Goal: Book appointment/travel/reservation

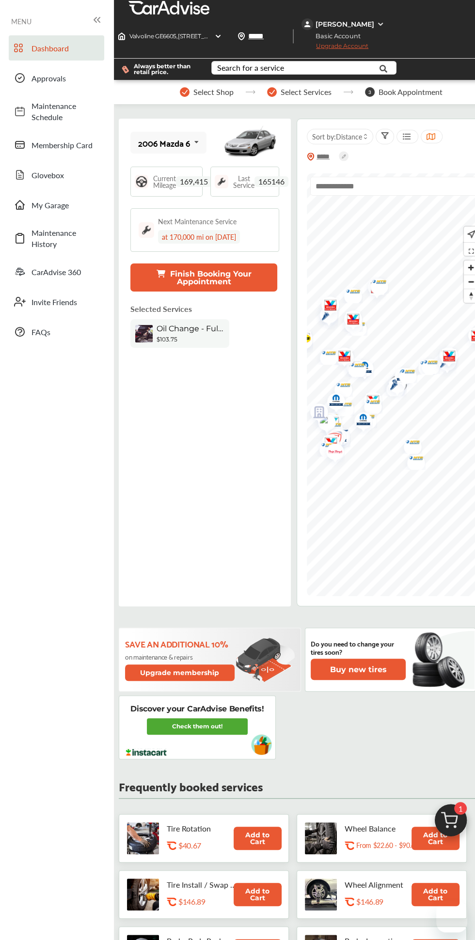
click at [252, 281] on button "Finish Booking Your Appointment" at bounding box center [203, 277] width 147 height 28
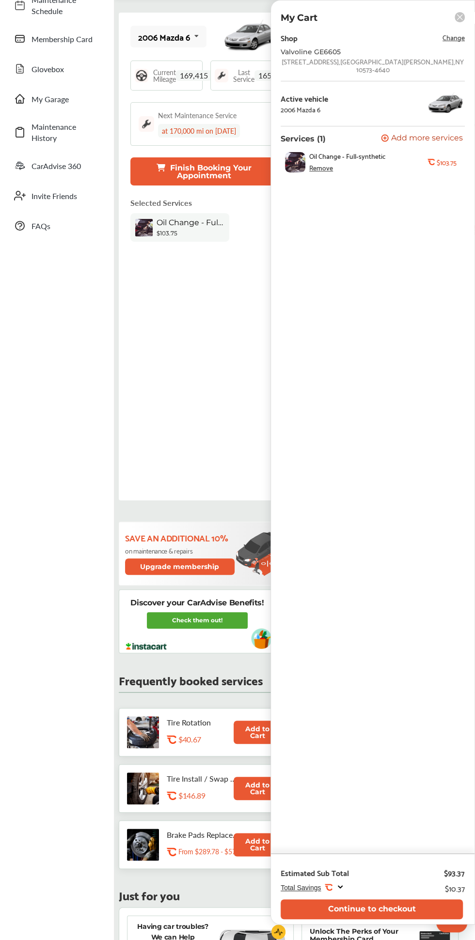
scroll to position [111, 0]
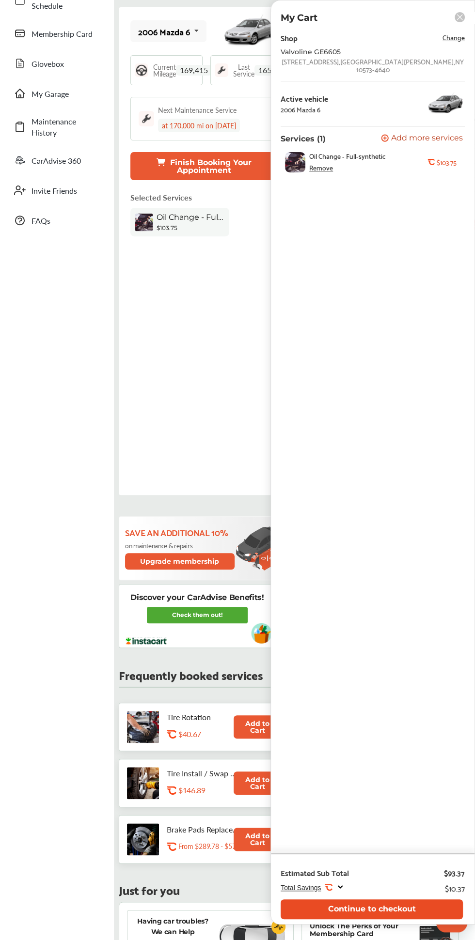
click at [401, 919] on button "Continue to checkout" at bounding box center [371, 909] width 182 height 20
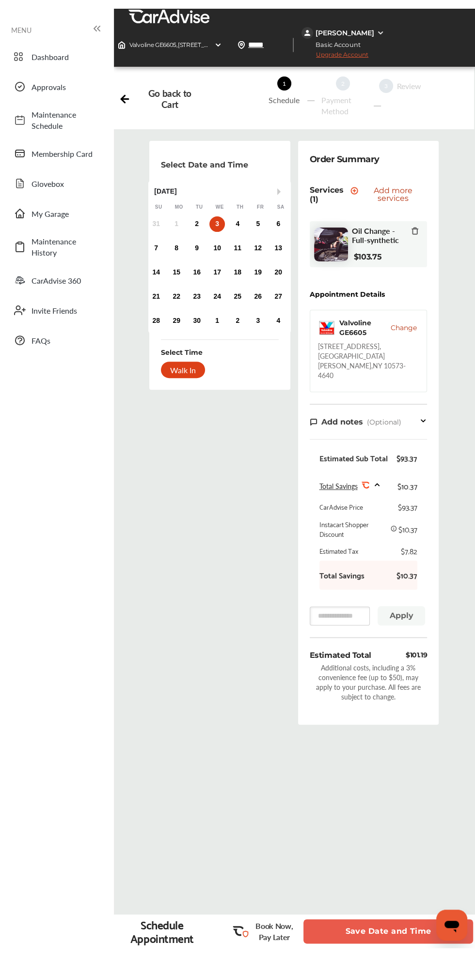
scroll to position [6, 0]
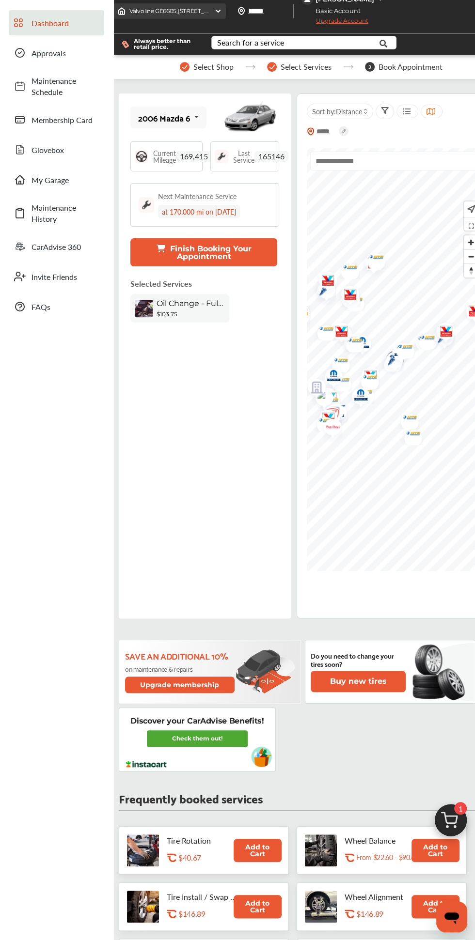
click at [206, 11] on span "Valvoline GE6605 , 113 South Main Street Port Chester , NY 10573-4640" at bounding box center [259, 10] width 261 height 7
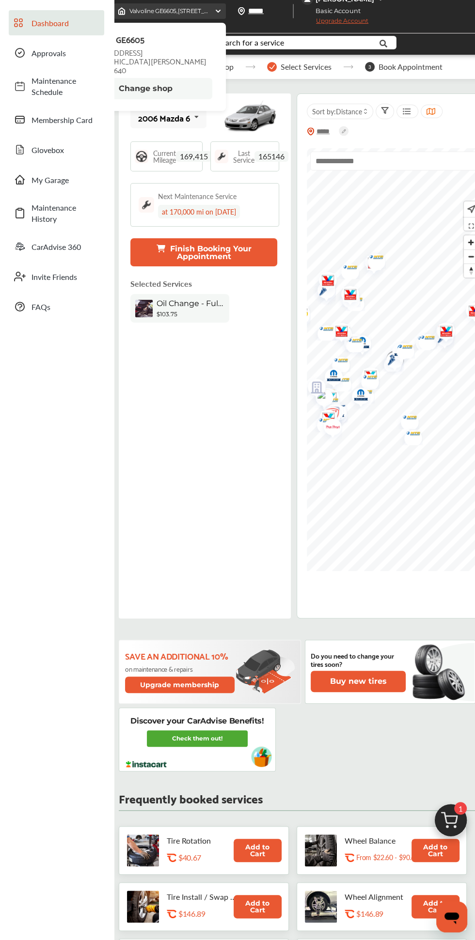
click at [218, 8] on img at bounding box center [218, 11] width 8 height 8
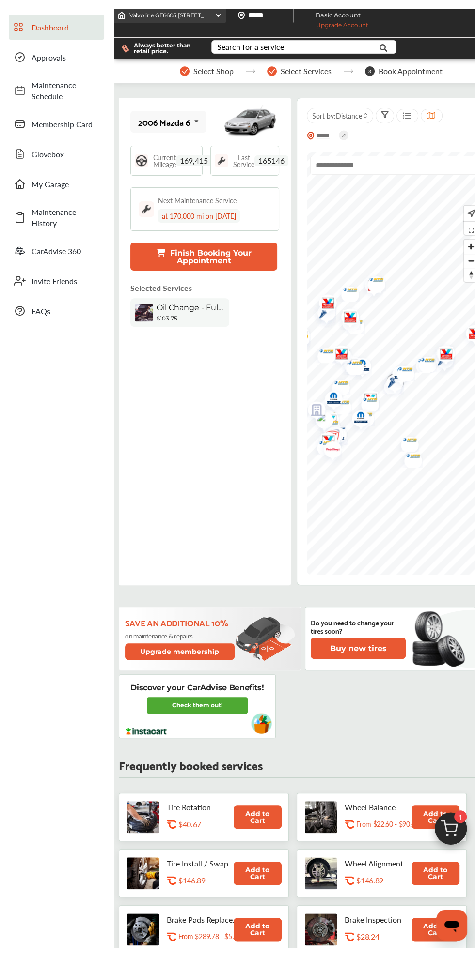
scroll to position [94, 0]
